Goal: Navigation & Orientation: Understand site structure

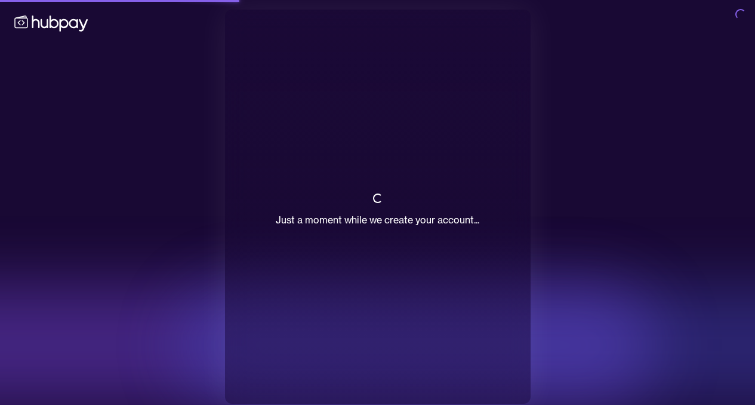
scroll to position [8, 0]
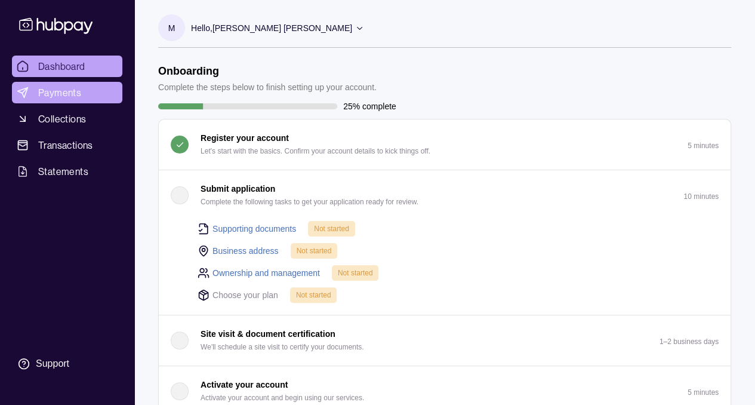
click at [60, 96] on span "Payments" at bounding box center [59, 92] width 43 height 14
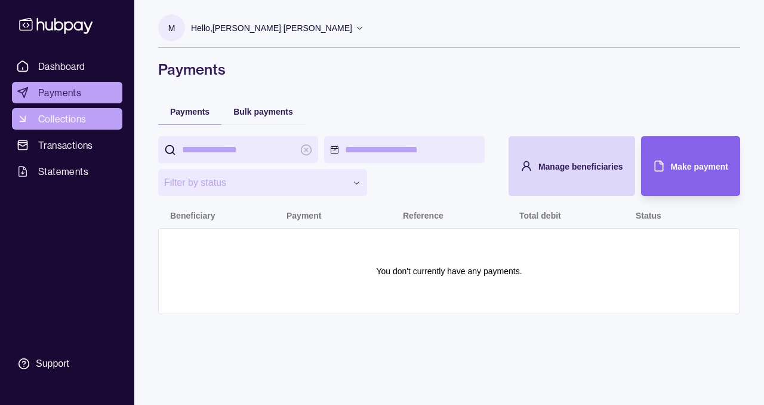
click at [69, 116] on span "Collections" at bounding box center [62, 119] width 48 height 14
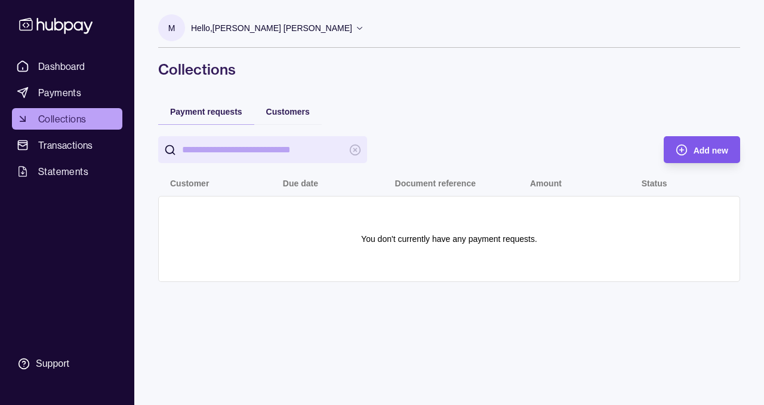
click at [683, 153] on icon "button" at bounding box center [682, 150] width 12 height 12
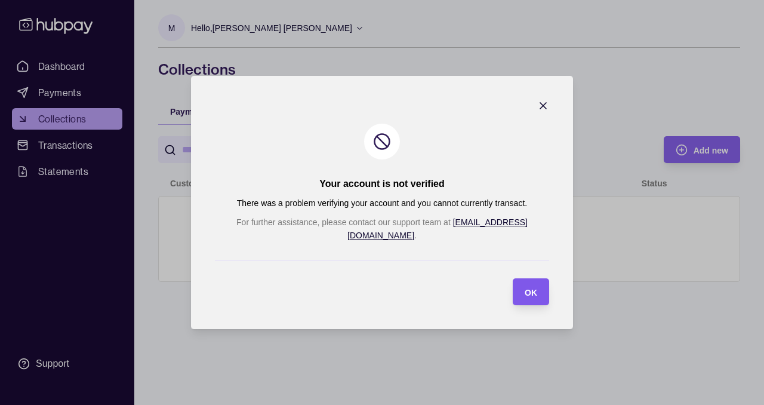
drag, startPoint x: 512, startPoint y: 285, endPoint x: 138, endPoint y: 168, distance: 392.4
click at [525, 288] on span "OK" at bounding box center [531, 293] width 13 height 10
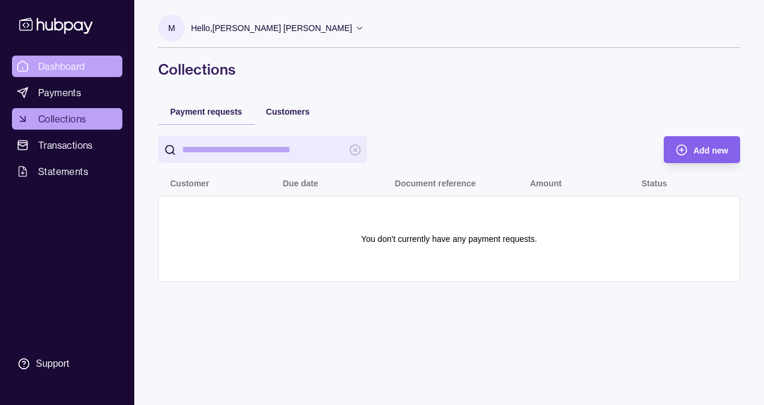
click at [75, 65] on span "Dashboard" at bounding box center [61, 66] width 47 height 14
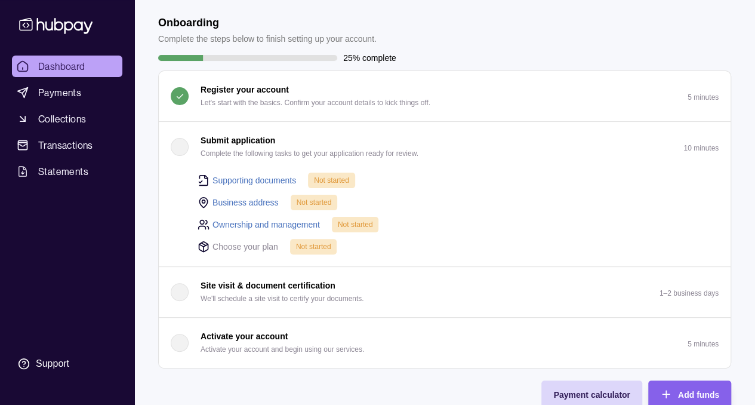
scroll to position [60, 0]
